Goal: Information Seeking & Learning: Compare options

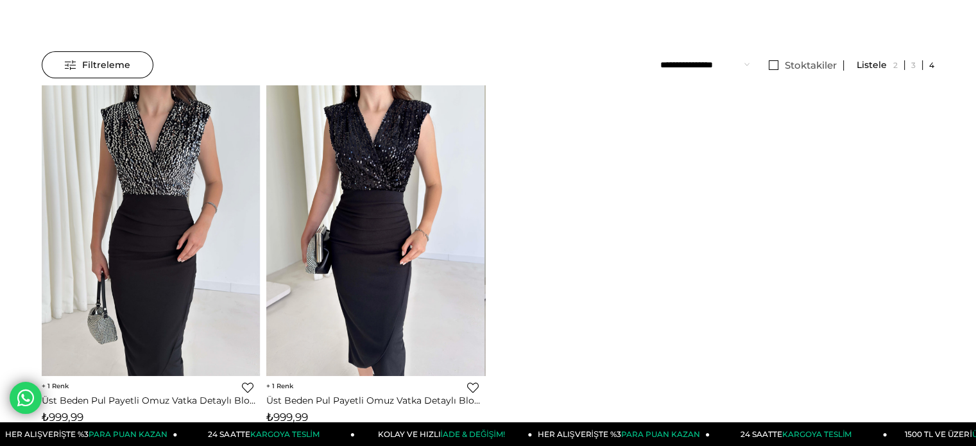
scroll to position [321, 0]
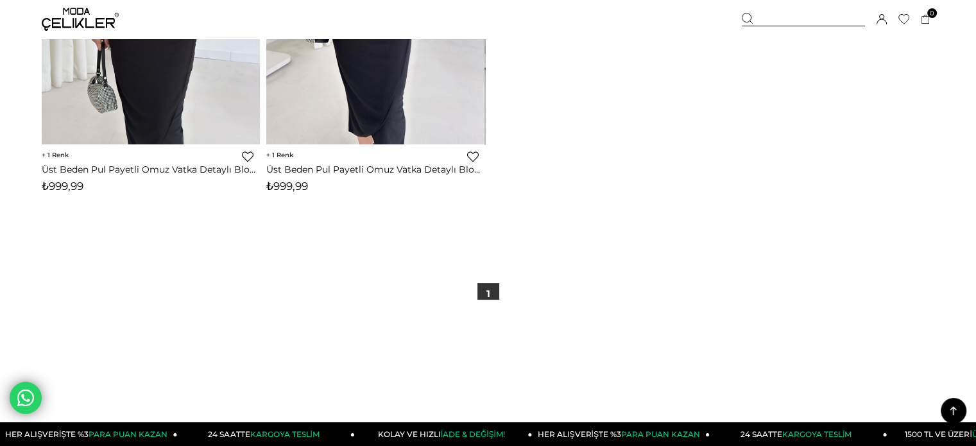
click at [297, 182] on span "₺999,99" at bounding box center [287, 186] width 42 height 13
copy span "999,99"
click at [784, 17] on div at bounding box center [803, 19] width 123 height 13
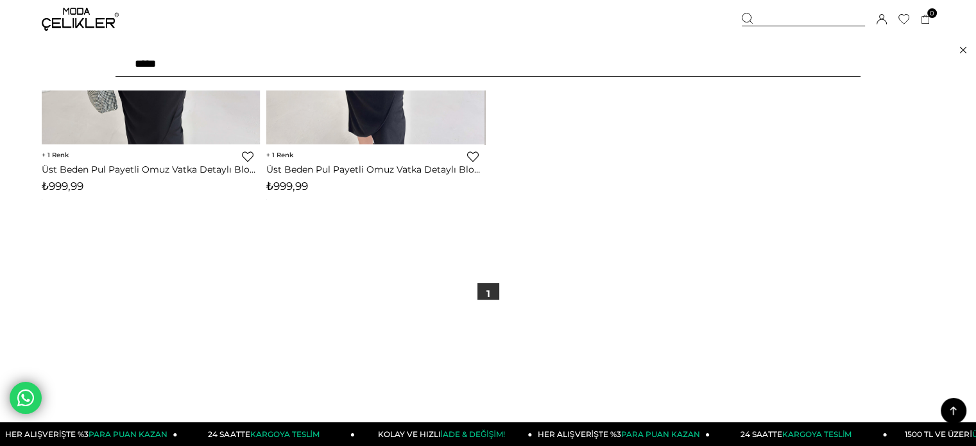
click at [727, 64] on input "*****" at bounding box center [488, 64] width 745 height 26
paste input "*"
type input "******"
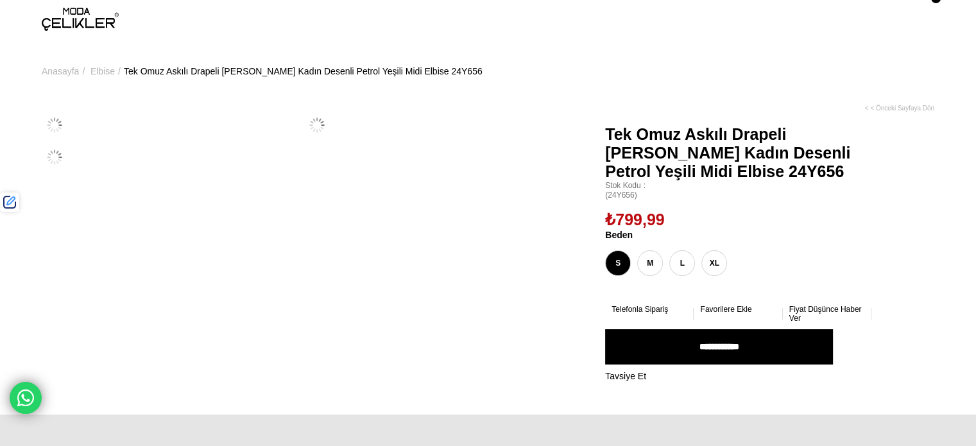
click at [686, 179] on span "Tek Omuz Askılı Drapeli Marden Kadın Desenli Petrol Yeşili Midi Elbise 24Y656" at bounding box center [738, 153] width 266 height 56
click at [685, 178] on span "Tek Omuz Askılı Drapeli Marden Kadın Desenli Petrol Yeşili Midi Elbise 24Y656" at bounding box center [738, 153] width 266 height 56
click at [682, 171] on span "Tek Omuz Askılı Drapeli Marden Kadın Desenli Petrol Yeşili Midi Elbise 24Y656" at bounding box center [738, 153] width 266 height 56
click at [682, 174] on span "Tek Omuz Askılı Drapeli Marden Kadın Desenli Petrol Yeşili Midi Elbise 24Y656" at bounding box center [738, 153] width 266 height 56
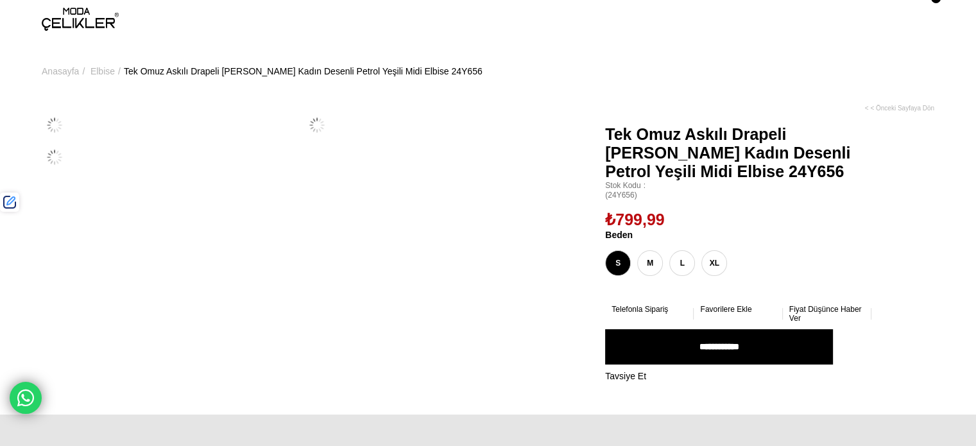
click at [682, 174] on span "Tek Omuz Askılı Drapeli Marden Kadın Desenli Petrol Yeşili Midi Elbise 24Y656" at bounding box center [738, 153] width 266 height 56
click at [710, 168] on span "Tek Omuz Askılı Drapeli Marden Kadın Desenli Petrol Yeşili Midi Elbise 24Y656" at bounding box center [738, 153] width 266 height 56
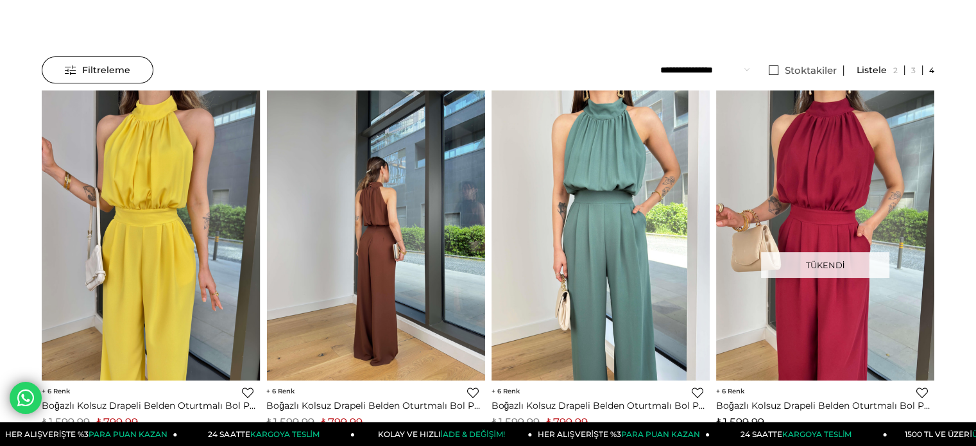
scroll to position [193, 0]
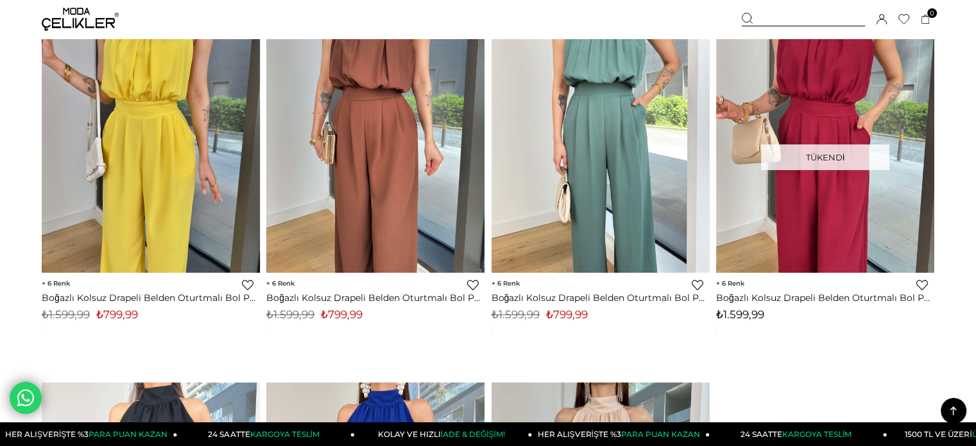
click at [559, 314] on span "₺799,99" at bounding box center [567, 314] width 42 height 13
drag, startPoint x: 559, startPoint y: 314, endPoint x: 460, endPoint y: 230, distance: 130.3
click at [559, 313] on span "₺799,99" at bounding box center [567, 314] width 42 height 13
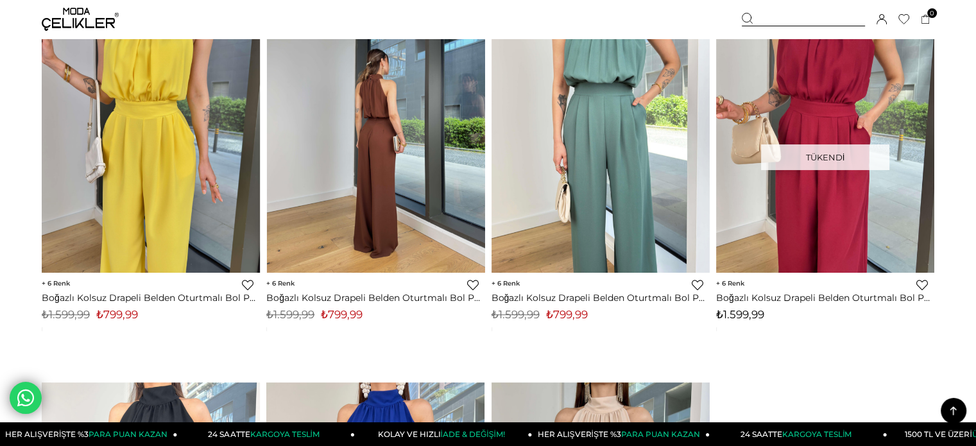
copy span "799,99"
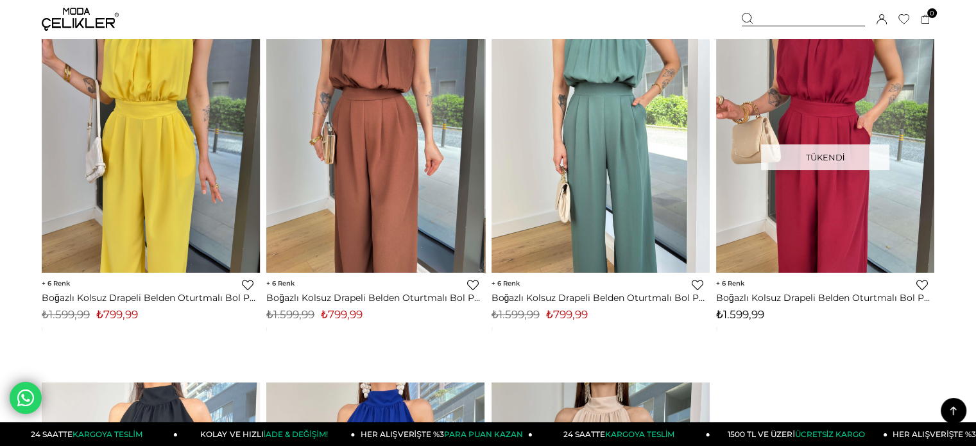
click at [69, 15] on img at bounding box center [80, 19] width 77 height 23
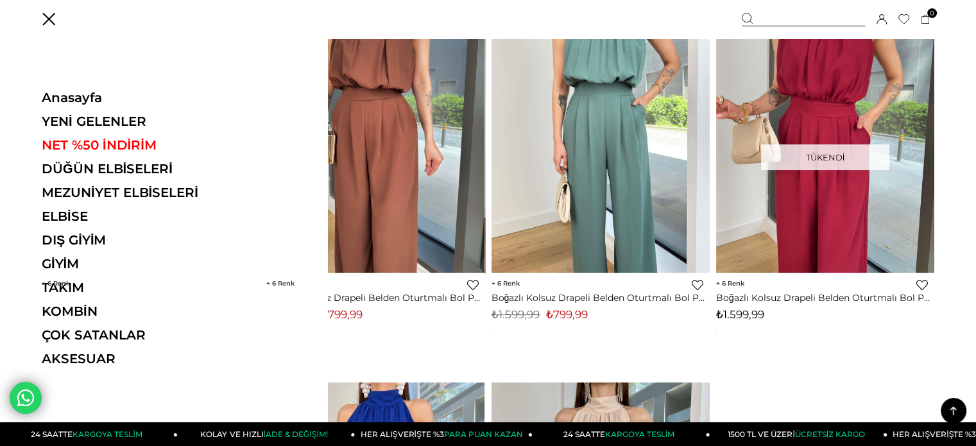
click at [117, 112] on ul "Anasayfa YENİ GELENLER NET %50 İNDİRİM DÜĞÜN ELBİSELERİ MEZUNİYET ELBİSELERİ EL…" at bounding box center [130, 232] width 176 height 285
click at [123, 125] on link "YENİ GELENLER" at bounding box center [130, 121] width 176 height 15
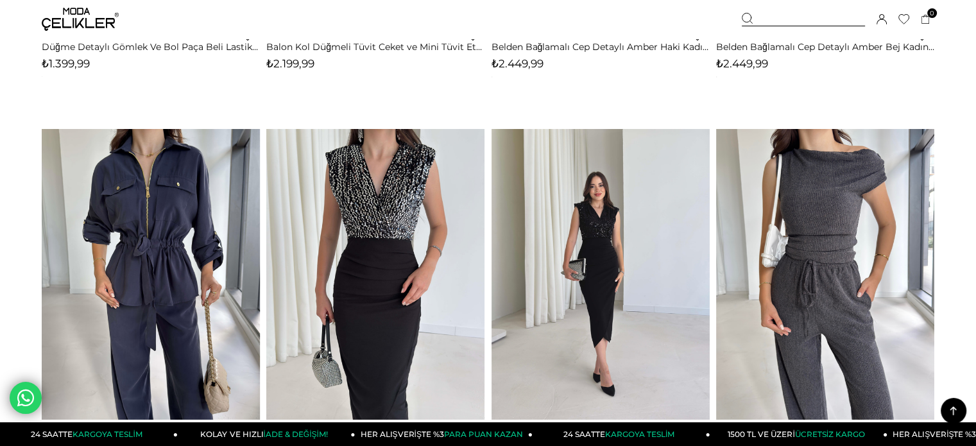
scroll to position [4043, 0]
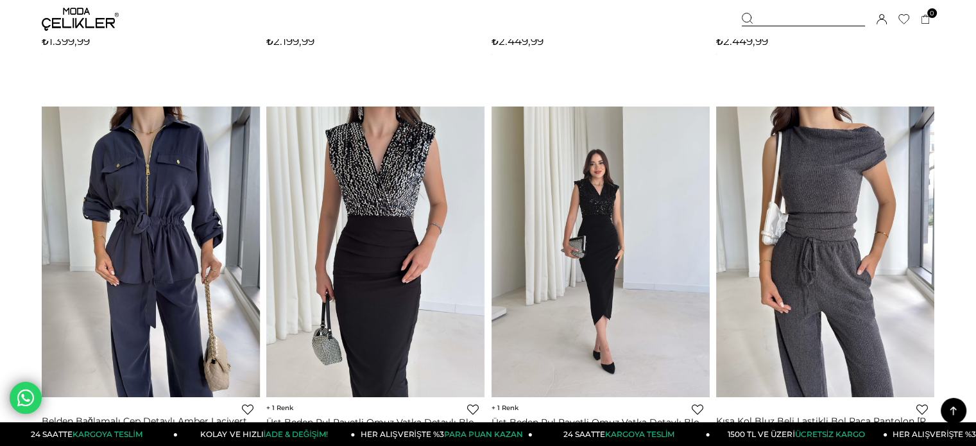
click at [606, 271] on img at bounding box center [601, 252] width 218 height 291
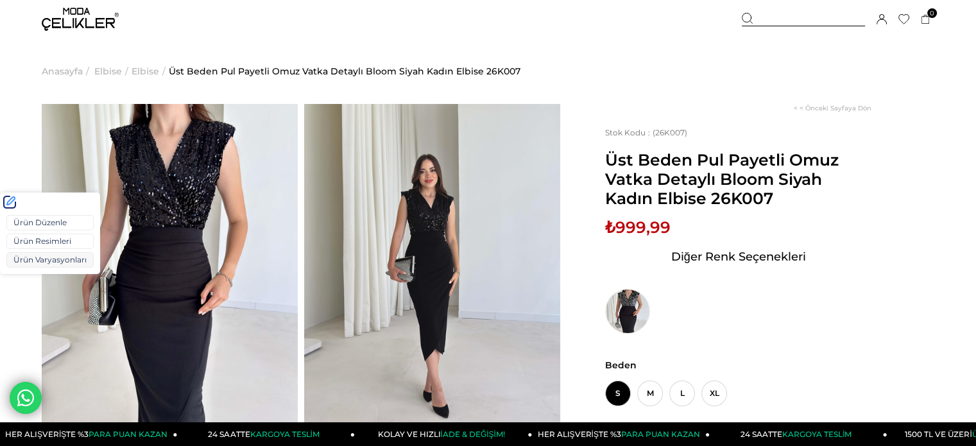
click at [40, 259] on link "Ürün Varyasyonları" at bounding box center [49, 259] width 87 height 15
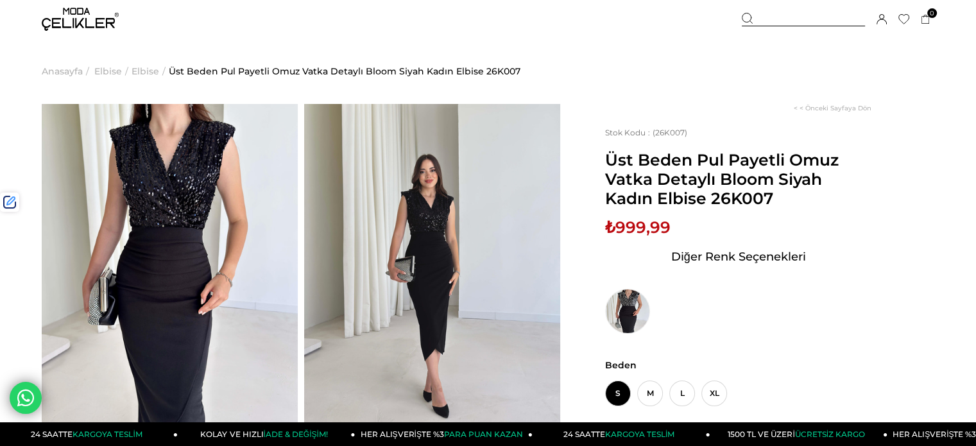
click at [791, 22] on div at bounding box center [803, 19] width 123 height 13
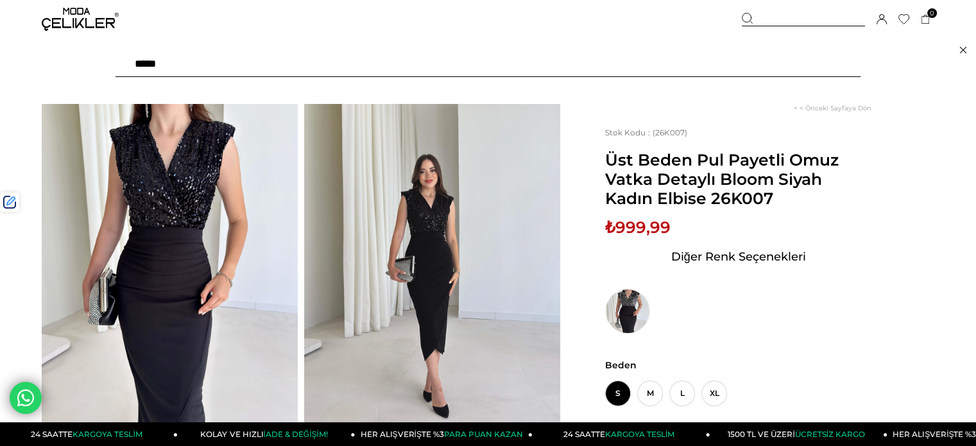
click at [748, 61] on input "text" at bounding box center [488, 64] width 745 height 26
paste input "******"
type input "******"
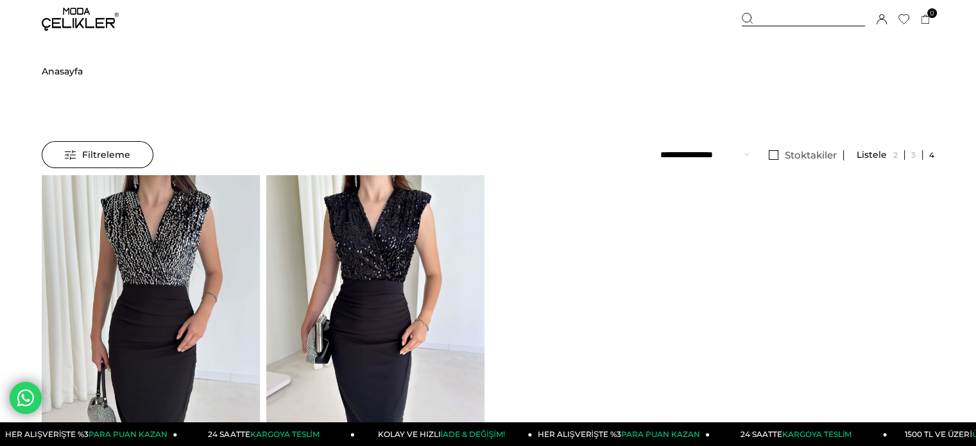
scroll to position [46, 0]
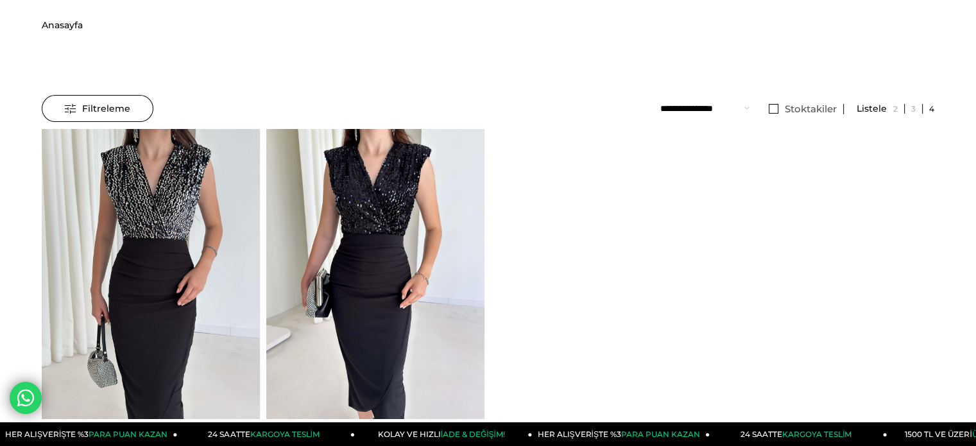
click at [298, 169] on img at bounding box center [375, 274] width 218 height 291
click at [328, 213] on img at bounding box center [375, 274] width 218 height 291
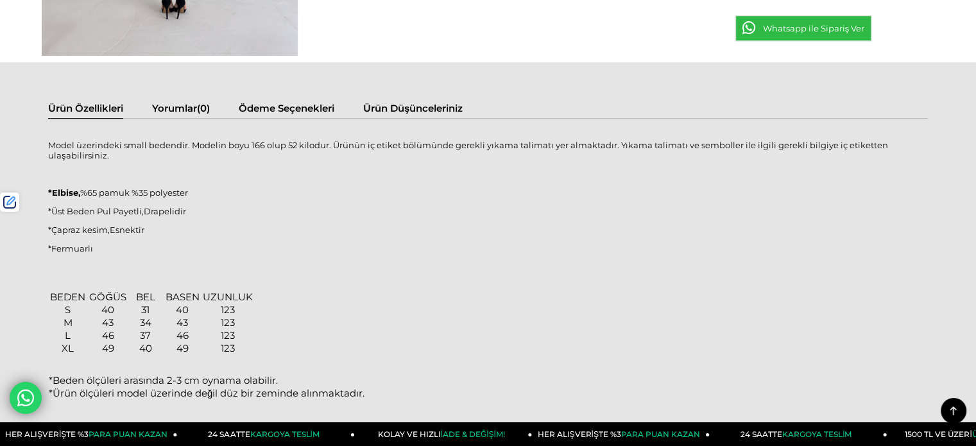
scroll to position [766, 0]
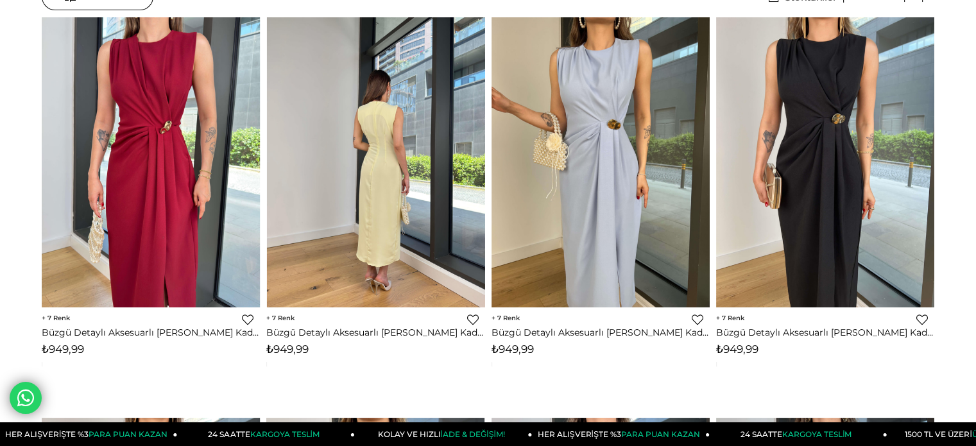
scroll to position [257, 0]
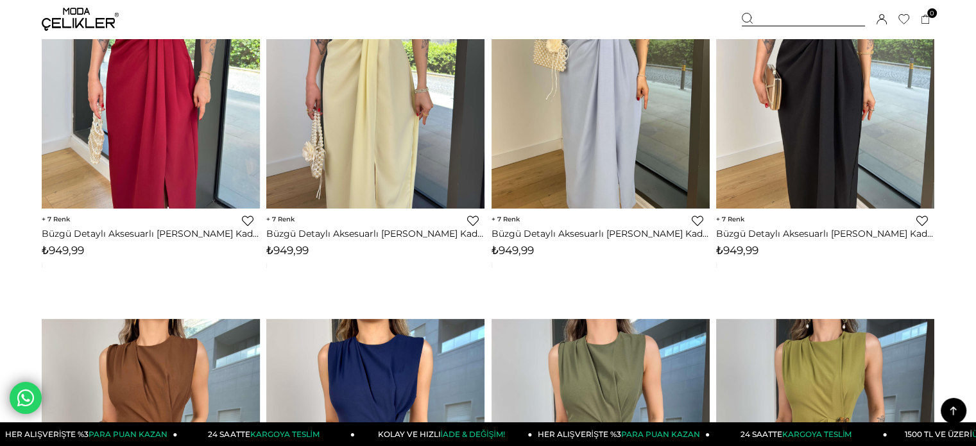
click at [515, 252] on span "₺949,99" at bounding box center [513, 250] width 42 height 13
drag, startPoint x: 515, startPoint y: 252, endPoint x: 300, endPoint y: 137, distance: 244.3
click at [514, 251] on span "₺949,99" at bounding box center [513, 250] width 42 height 13
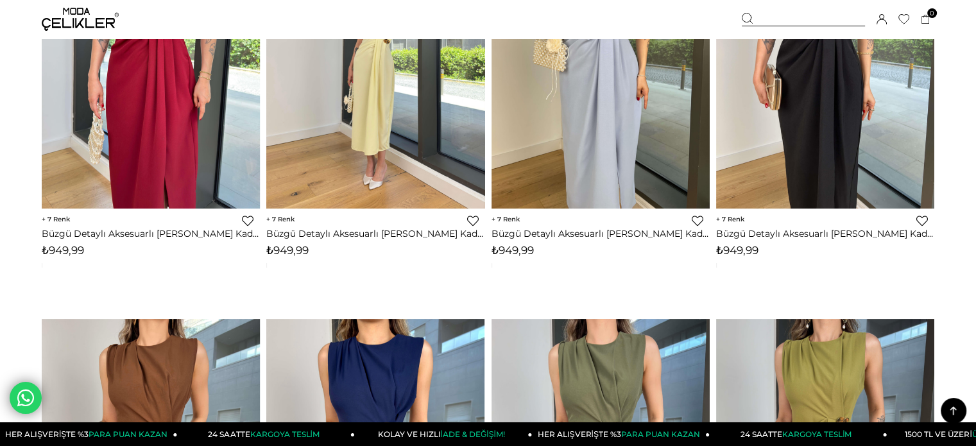
copy span "949,99"
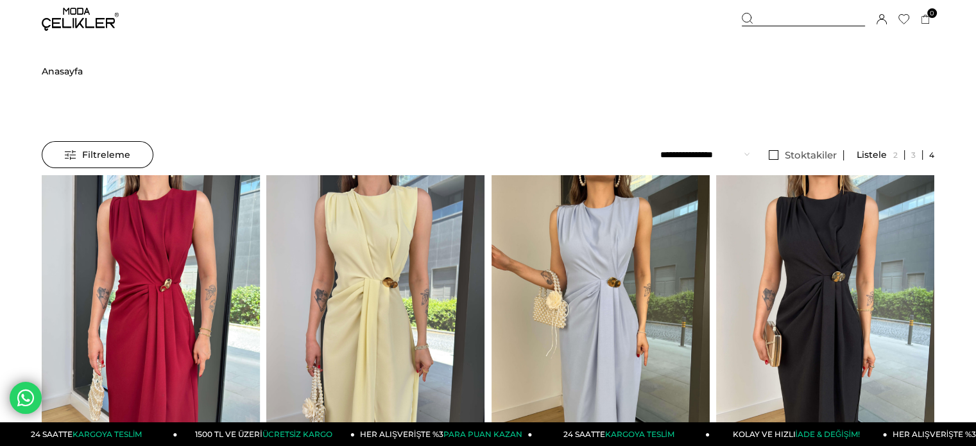
click at [768, 18] on div at bounding box center [803, 19] width 123 height 13
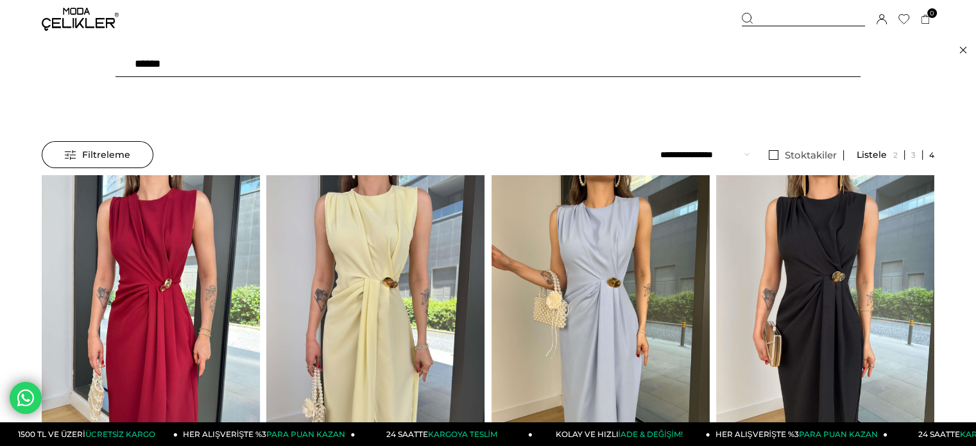
click at [688, 60] on input "******" at bounding box center [488, 64] width 745 height 26
paste input "text"
type input "******"
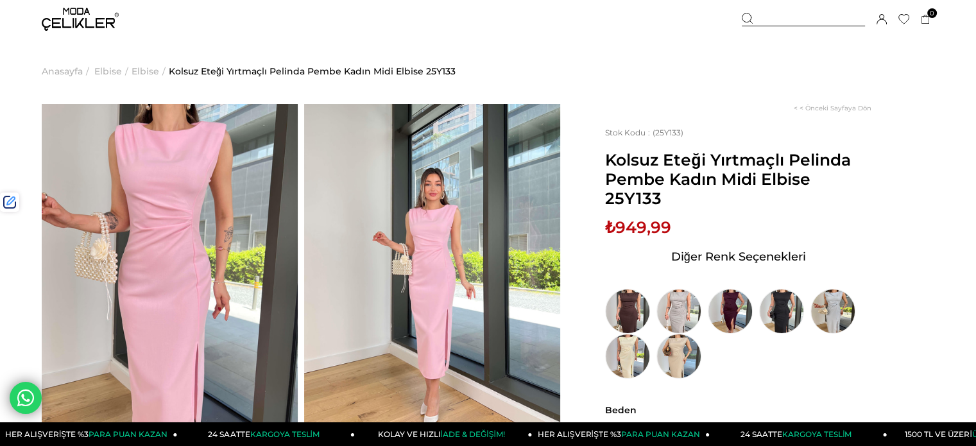
click at [651, 218] on span "₺949,99" at bounding box center [638, 227] width 66 height 19
copy span "949,99"
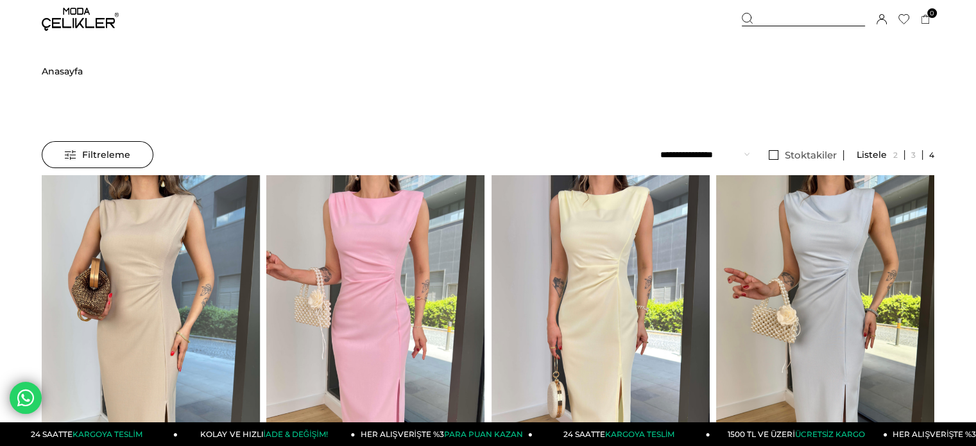
drag, startPoint x: 820, startPoint y: 17, endPoint x: 759, endPoint y: 69, distance: 80.1
click at [819, 17] on div at bounding box center [803, 19] width 123 height 13
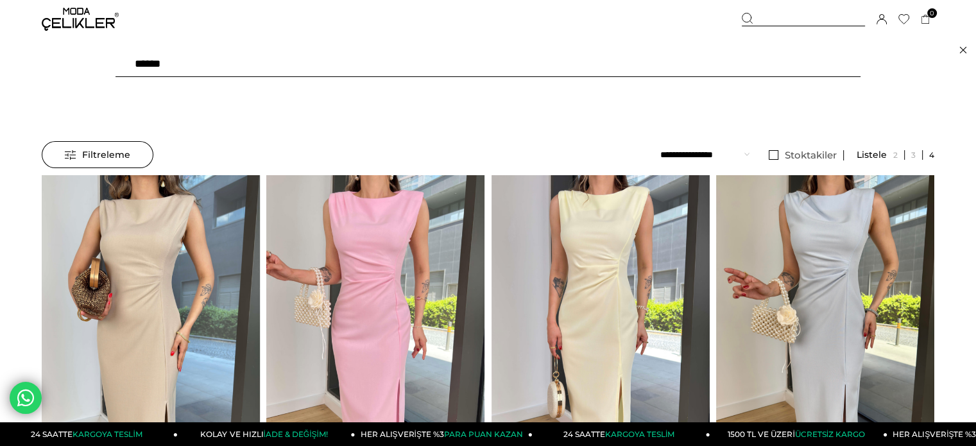
click at [755, 71] on input "******" at bounding box center [488, 64] width 745 height 26
paste input "text"
type input "******"
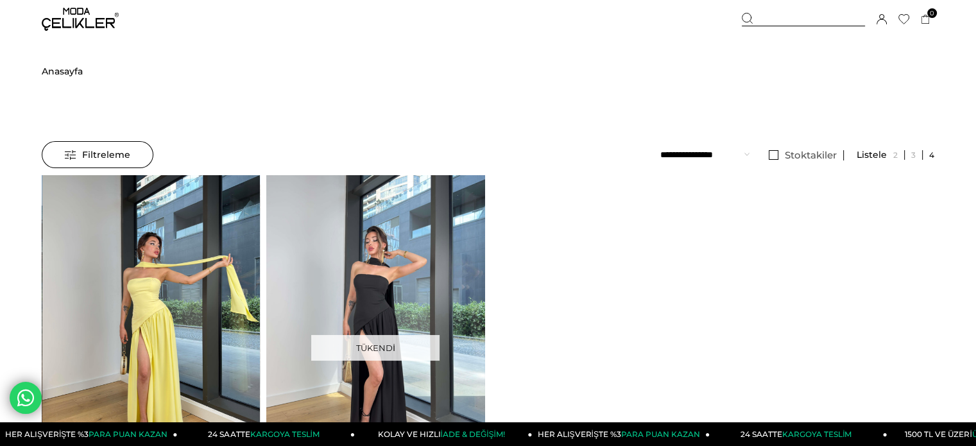
click at [200, 236] on img at bounding box center [151, 320] width 218 height 290
drag, startPoint x: 0, startPoint y: 0, endPoint x: 200, endPoint y: 236, distance: 309.2
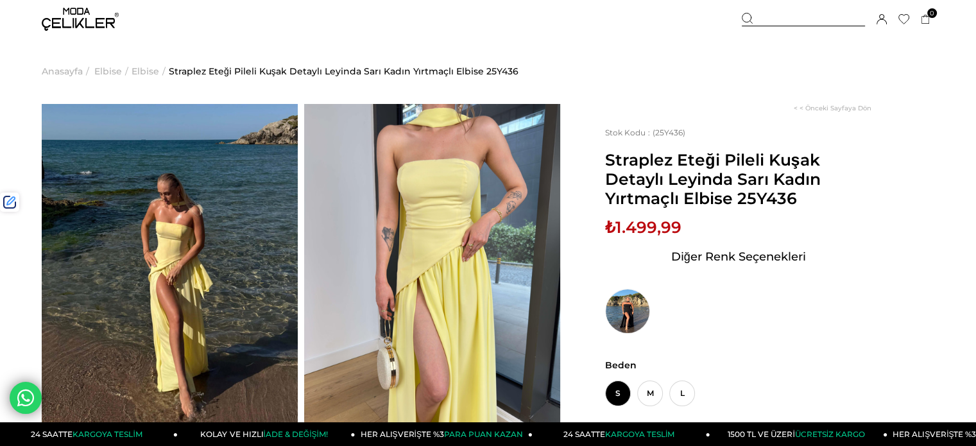
click at [762, 204] on span "Straplez Eteği Pileli Kuşak Detaylı Leyinda Sarı Kadın Yırtmaçlı Elbise 25Y436" at bounding box center [738, 179] width 266 height 58
copy span "25Y436"
click at [53, 74] on span "Anasayfa" at bounding box center [62, 71] width 41 height 65
